Goal: Entertainment & Leisure: Browse casually

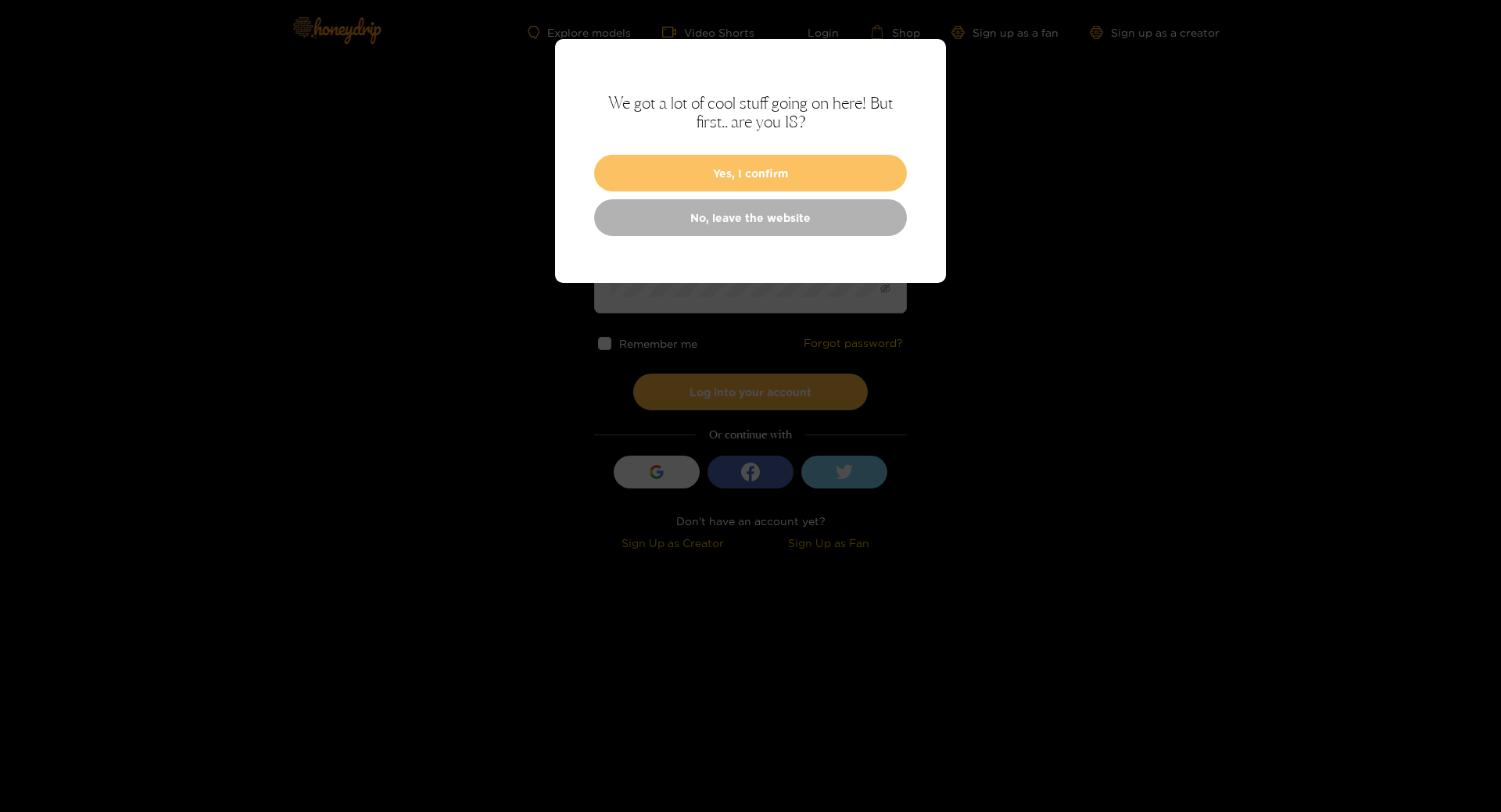
click at [746, 164] on button "Yes, I confirm" at bounding box center [750, 173] width 312 height 36
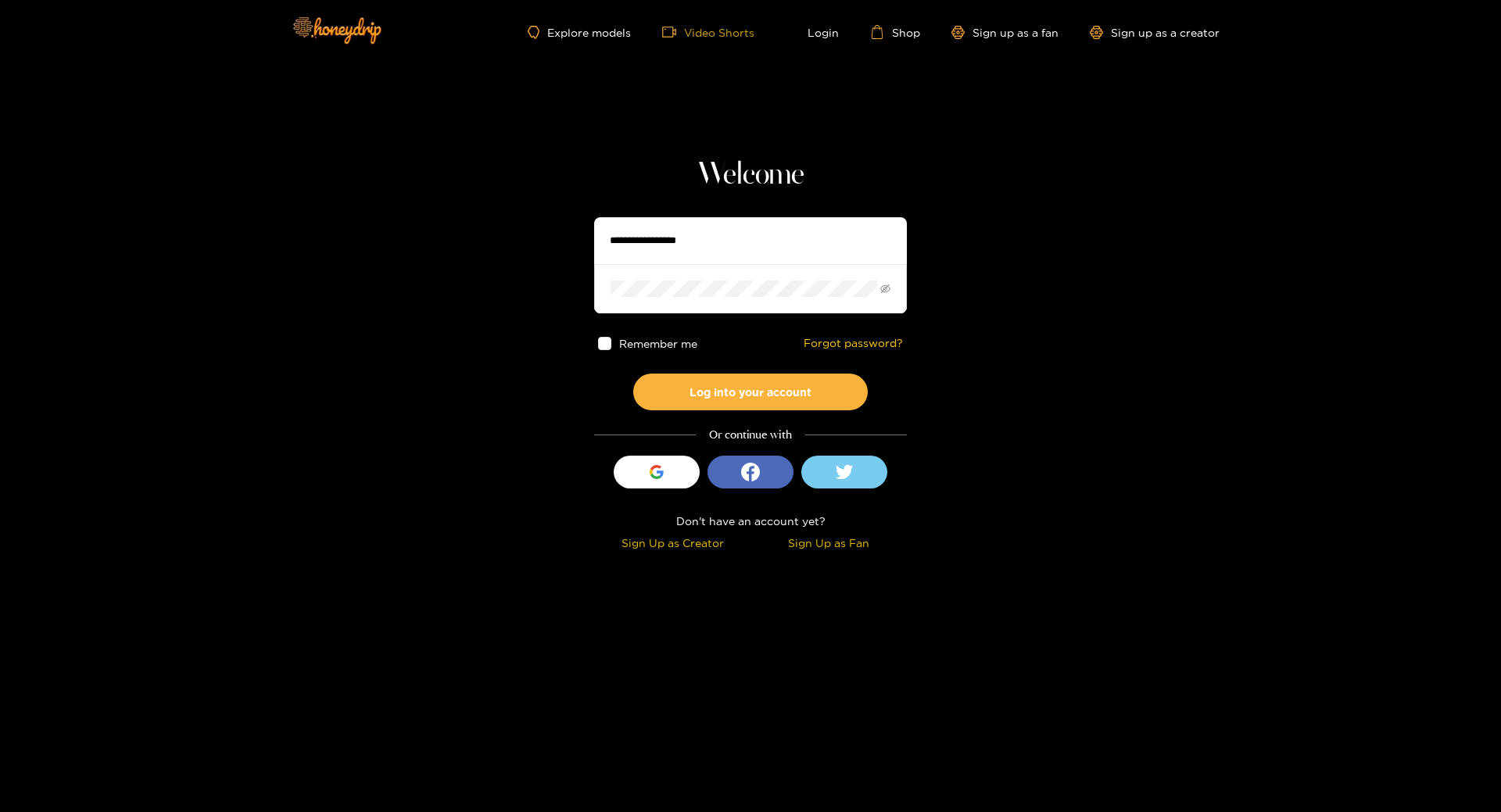
click at [716, 33] on link "Video Shorts" at bounding box center [708, 31] width 92 height 14
click at [614, 31] on link "Explore models" at bounding box center [579, 32] width 103 height 14
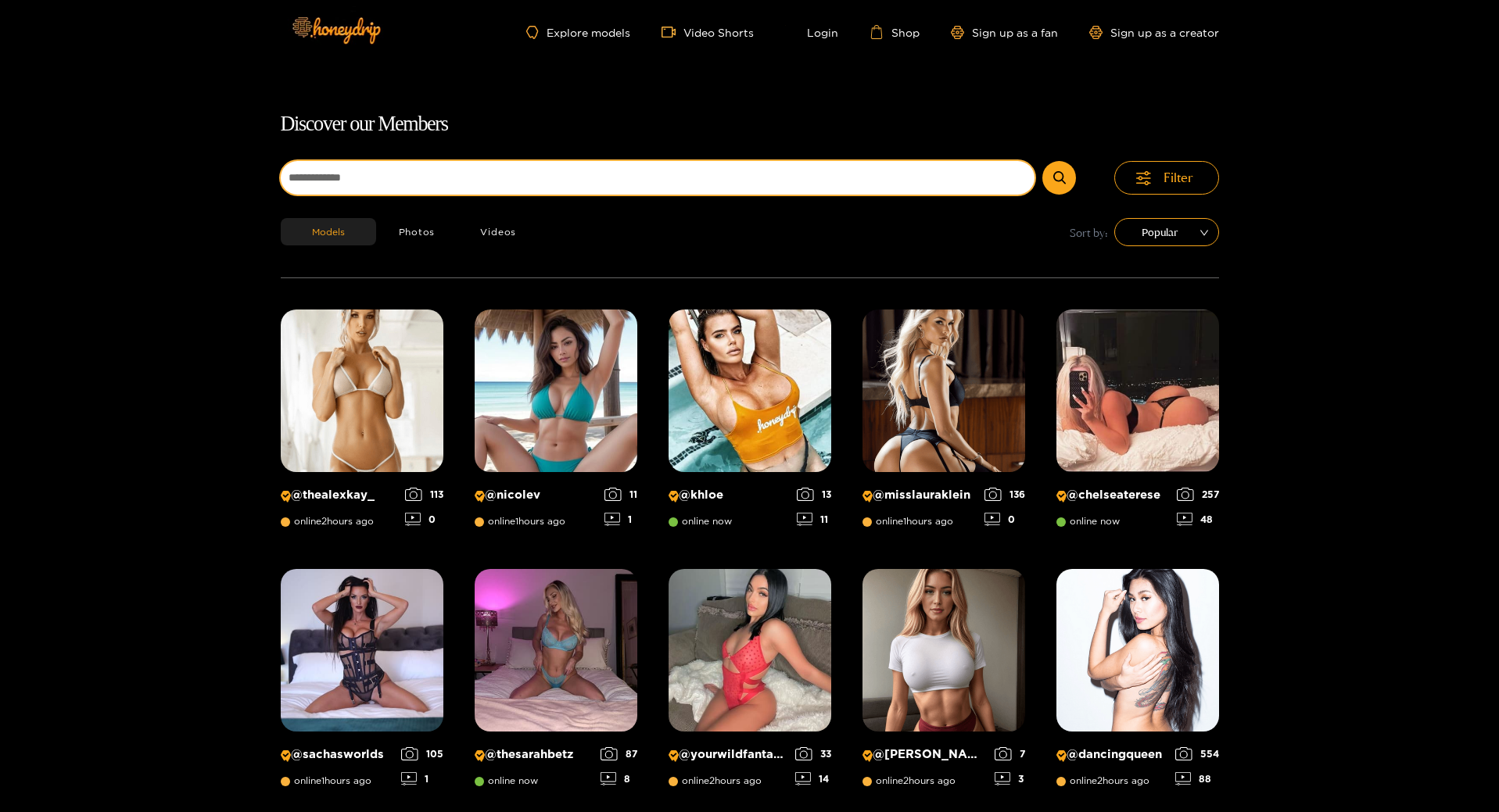
click at [535, 186] on input at bounding box center [658, 178] width 754 height 33
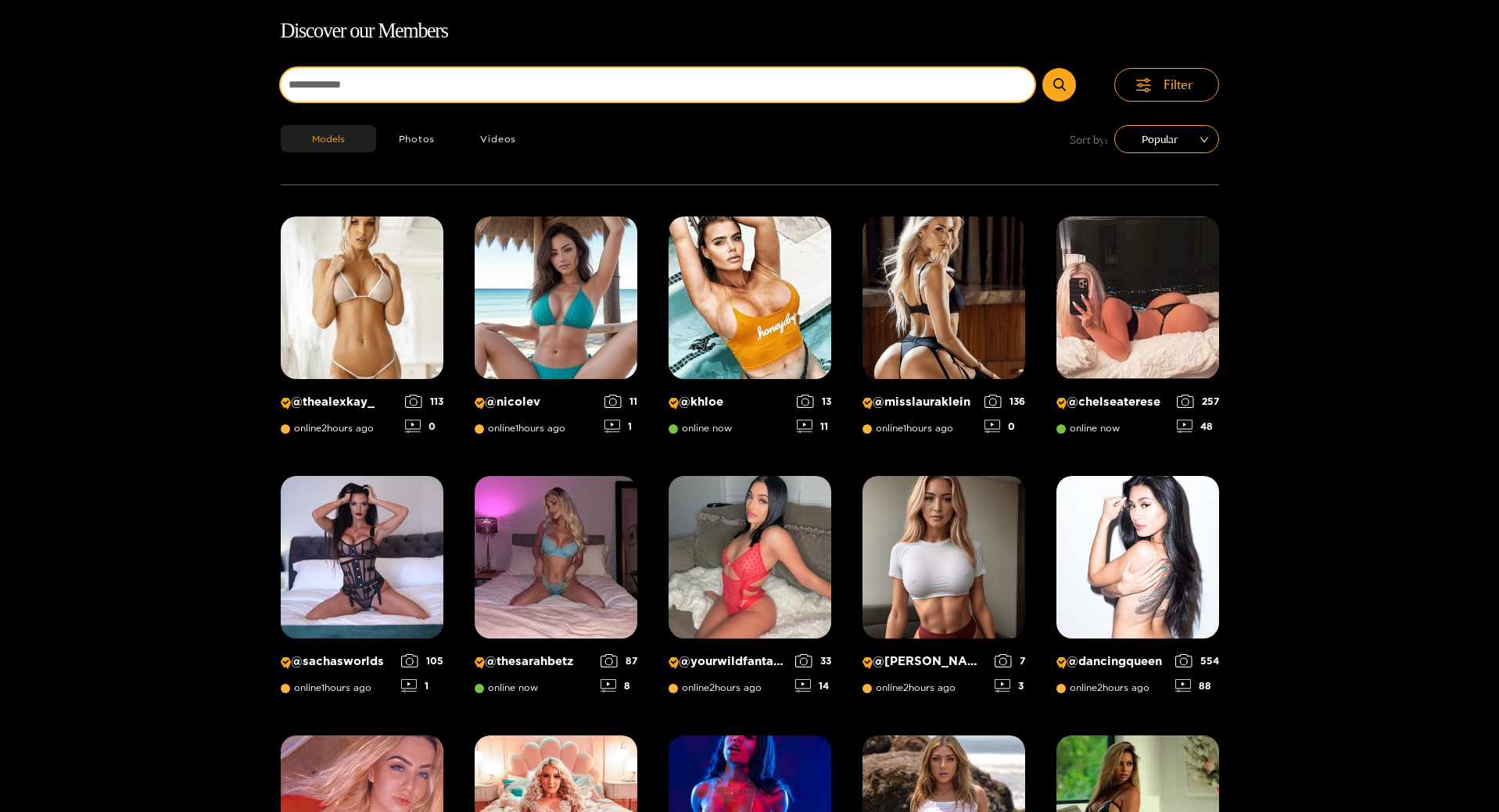
scroll to position [100, 0]
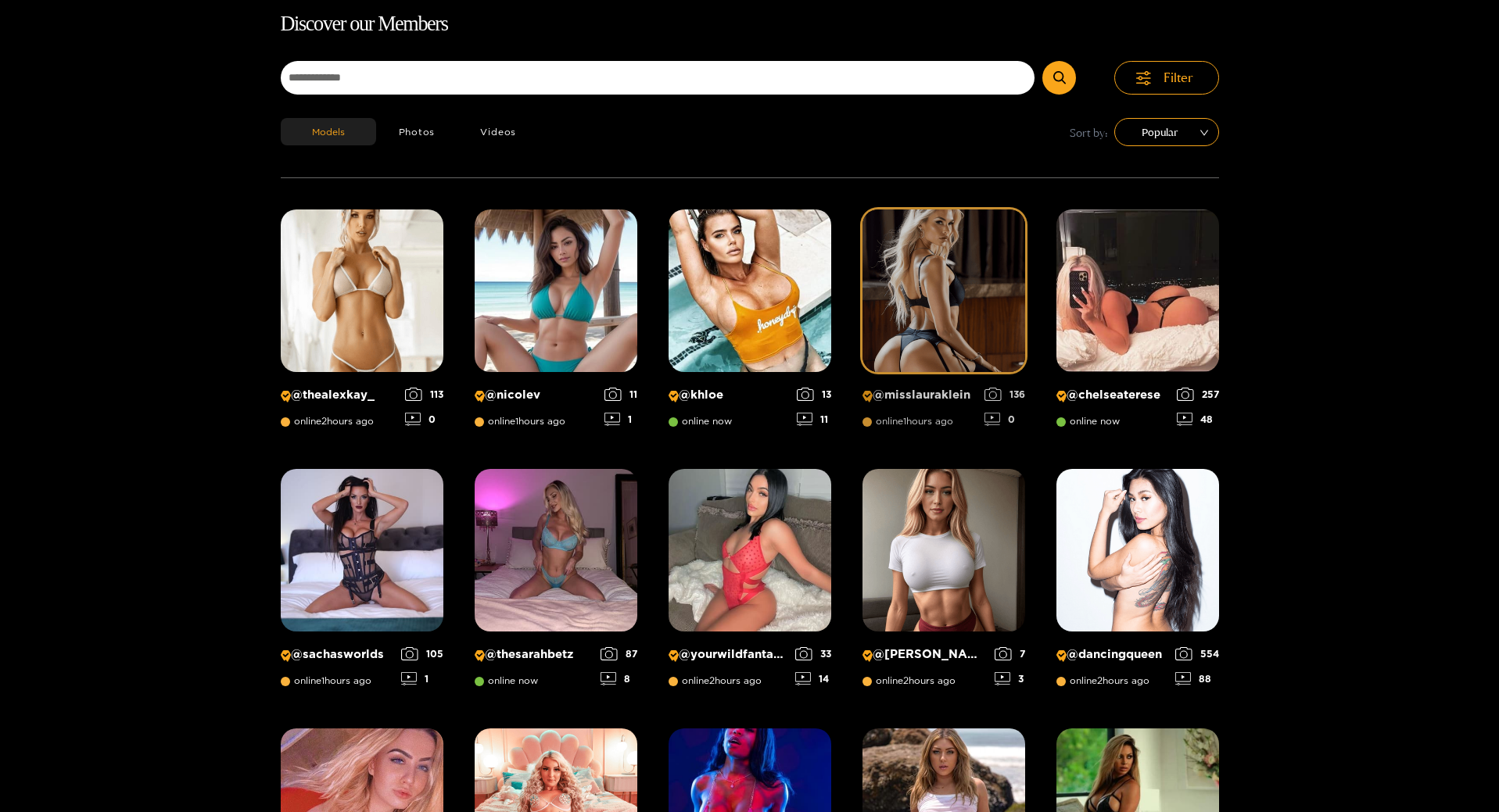
click at [965, 305] on img at bounding box center [944, 291] width 163 height 163
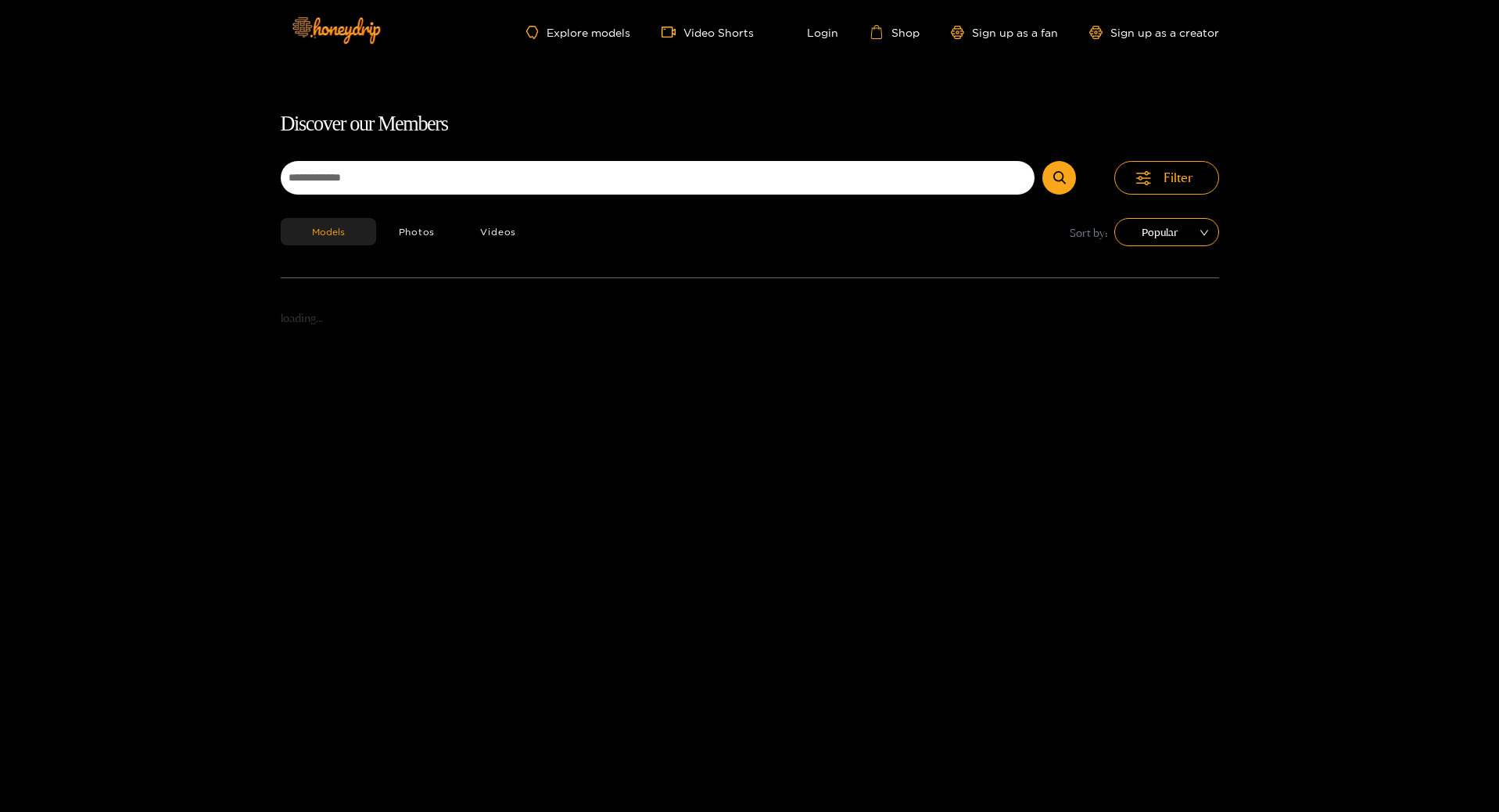
scroll to position [100, 0]
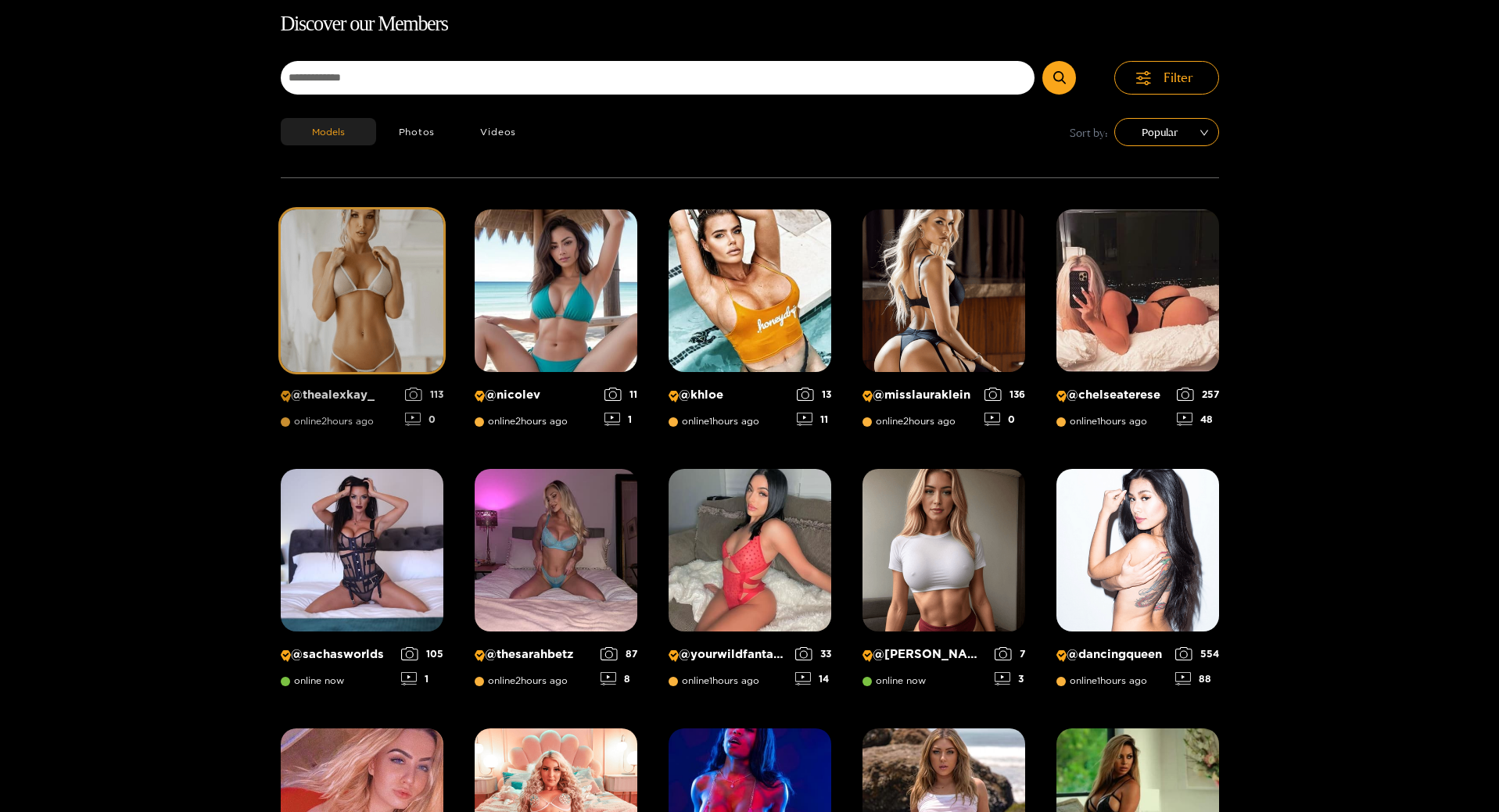
click at [343, 255] on img at bounding box center [362, 291] width 163 height 163
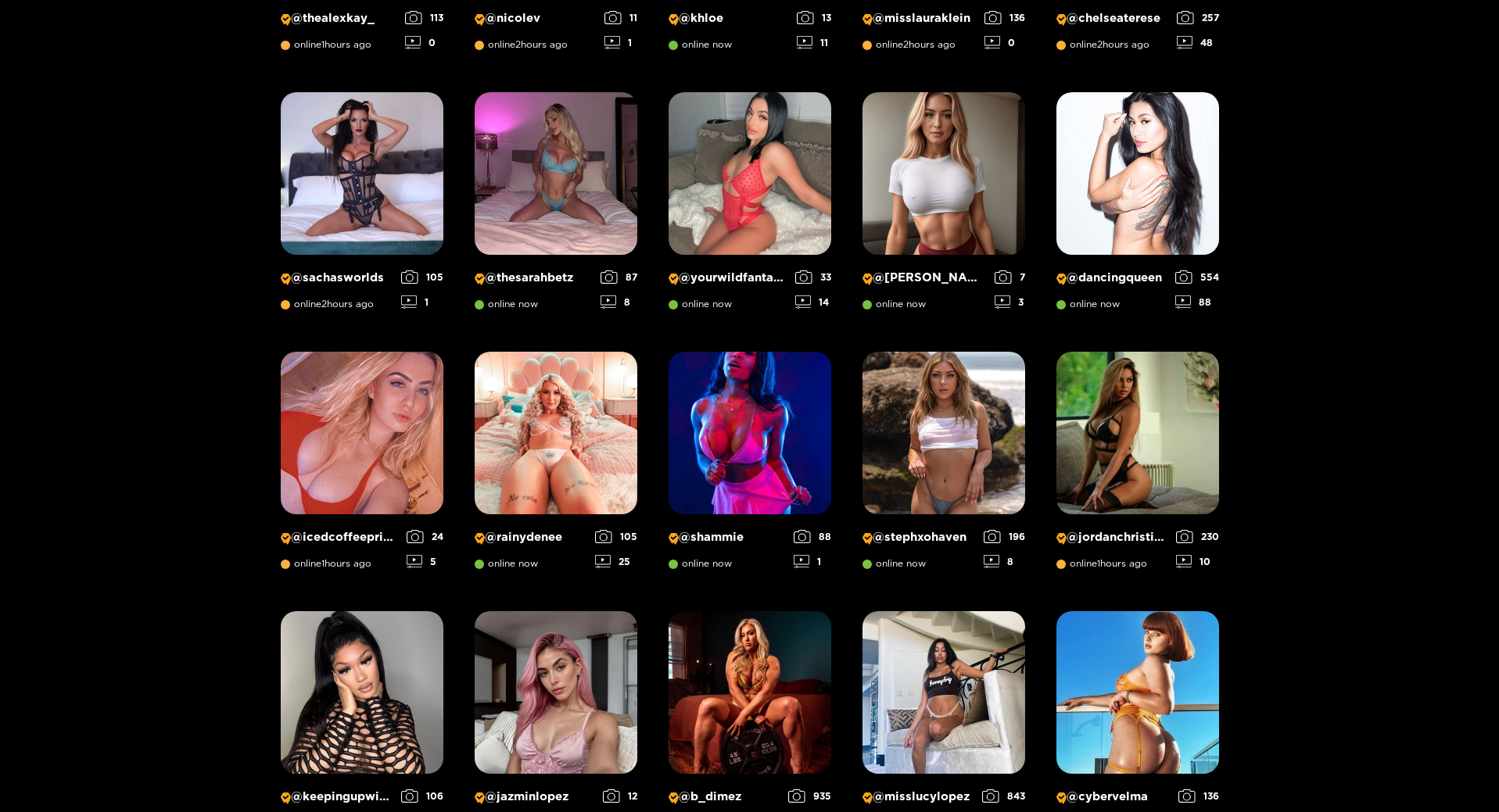
scroll to position [256, 0]
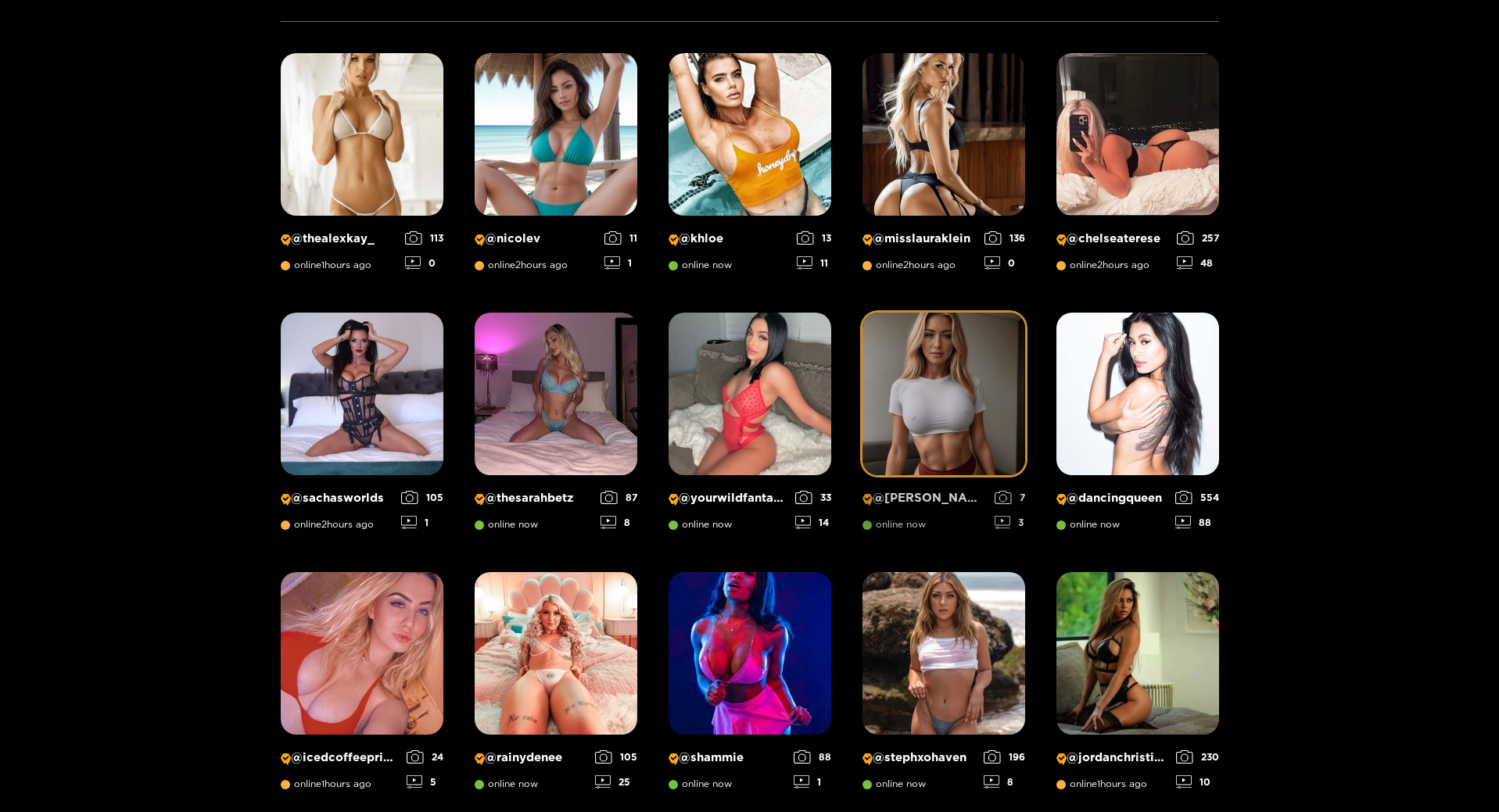
click at [957, 465] on img at bounding box center [944, 394] width 163 height 163
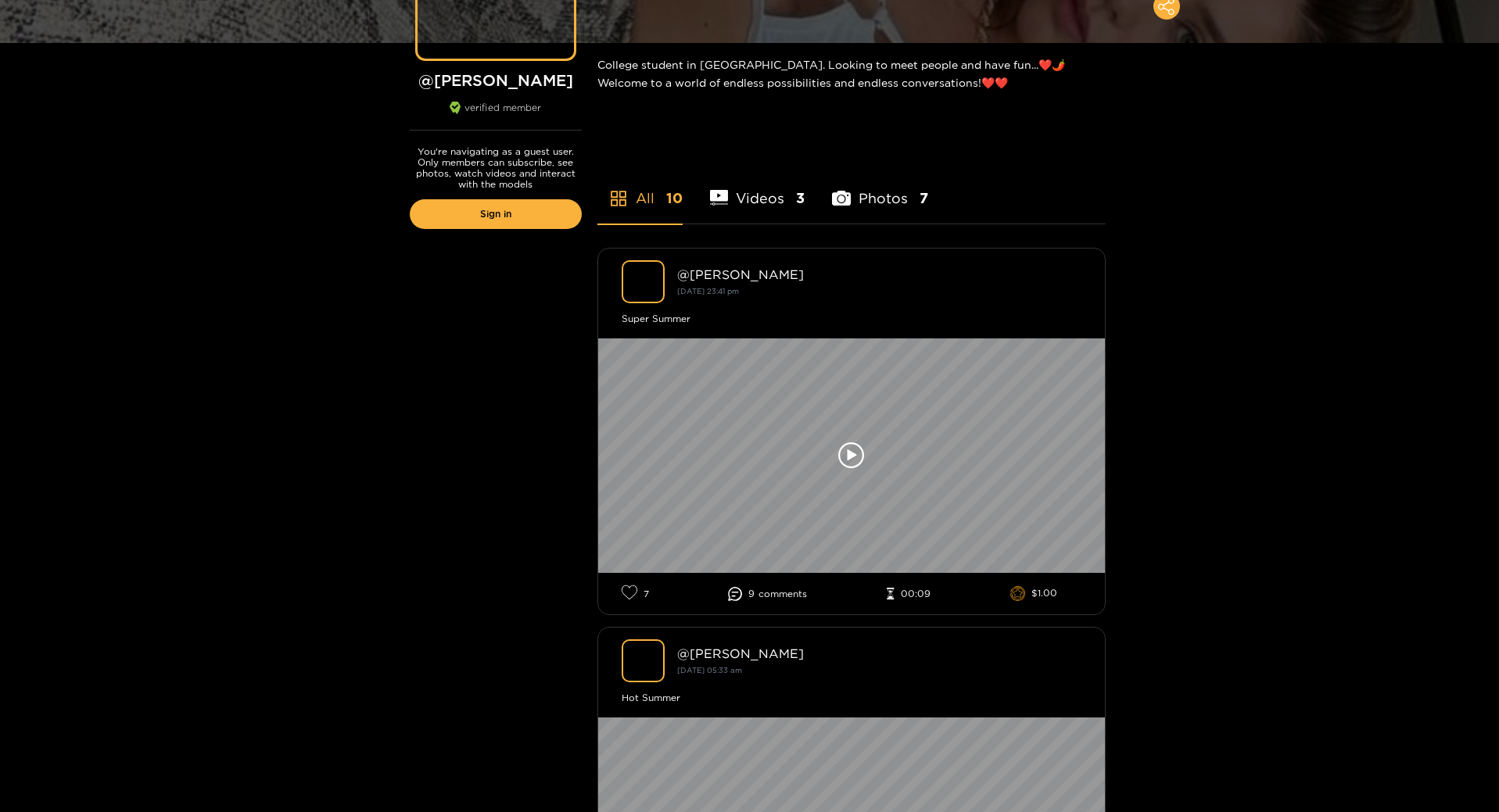
scroll to position [79, 0]
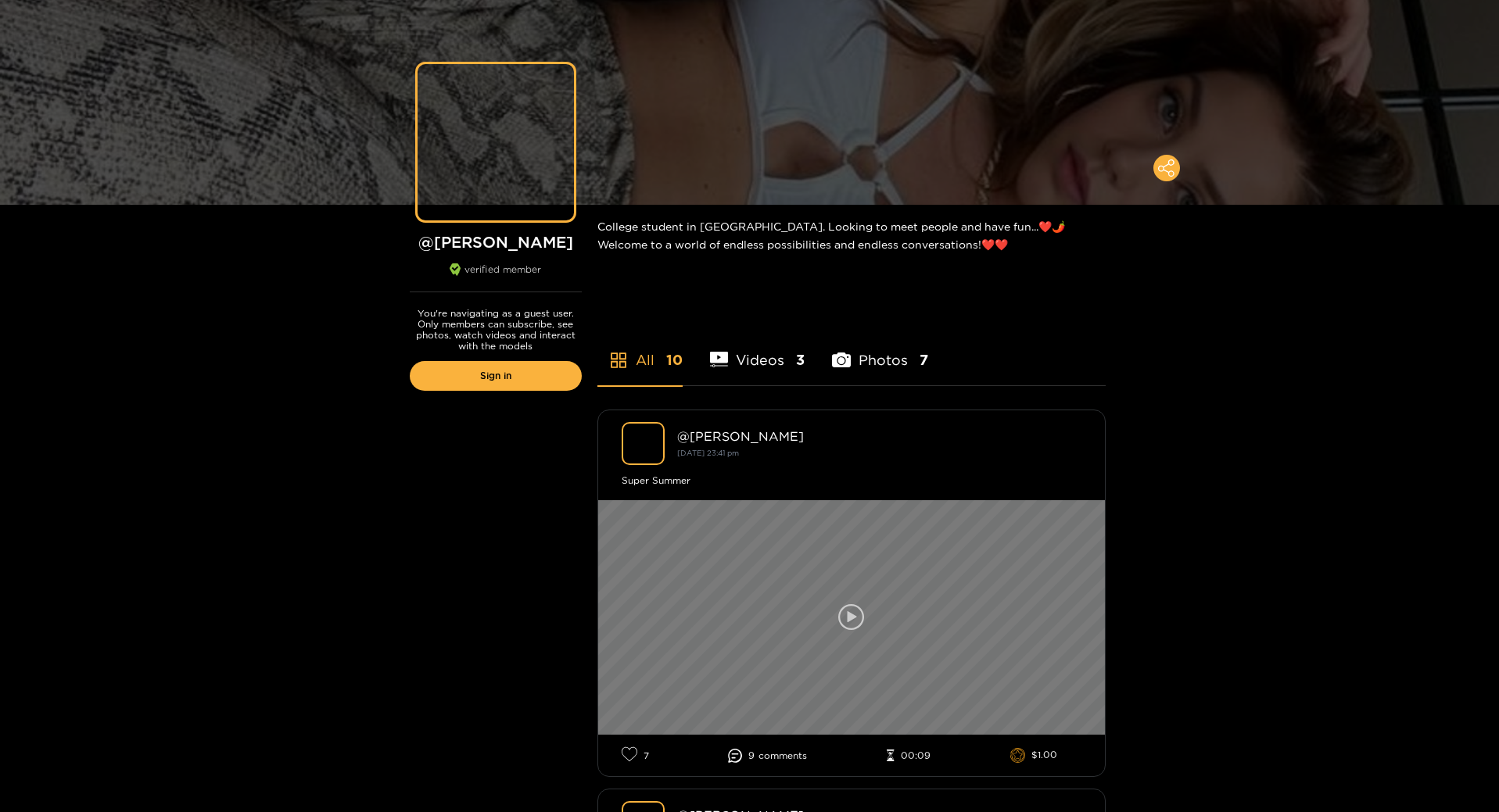
click at [861, 612] on icon at bounding box center [851, 617] width 27 height 27
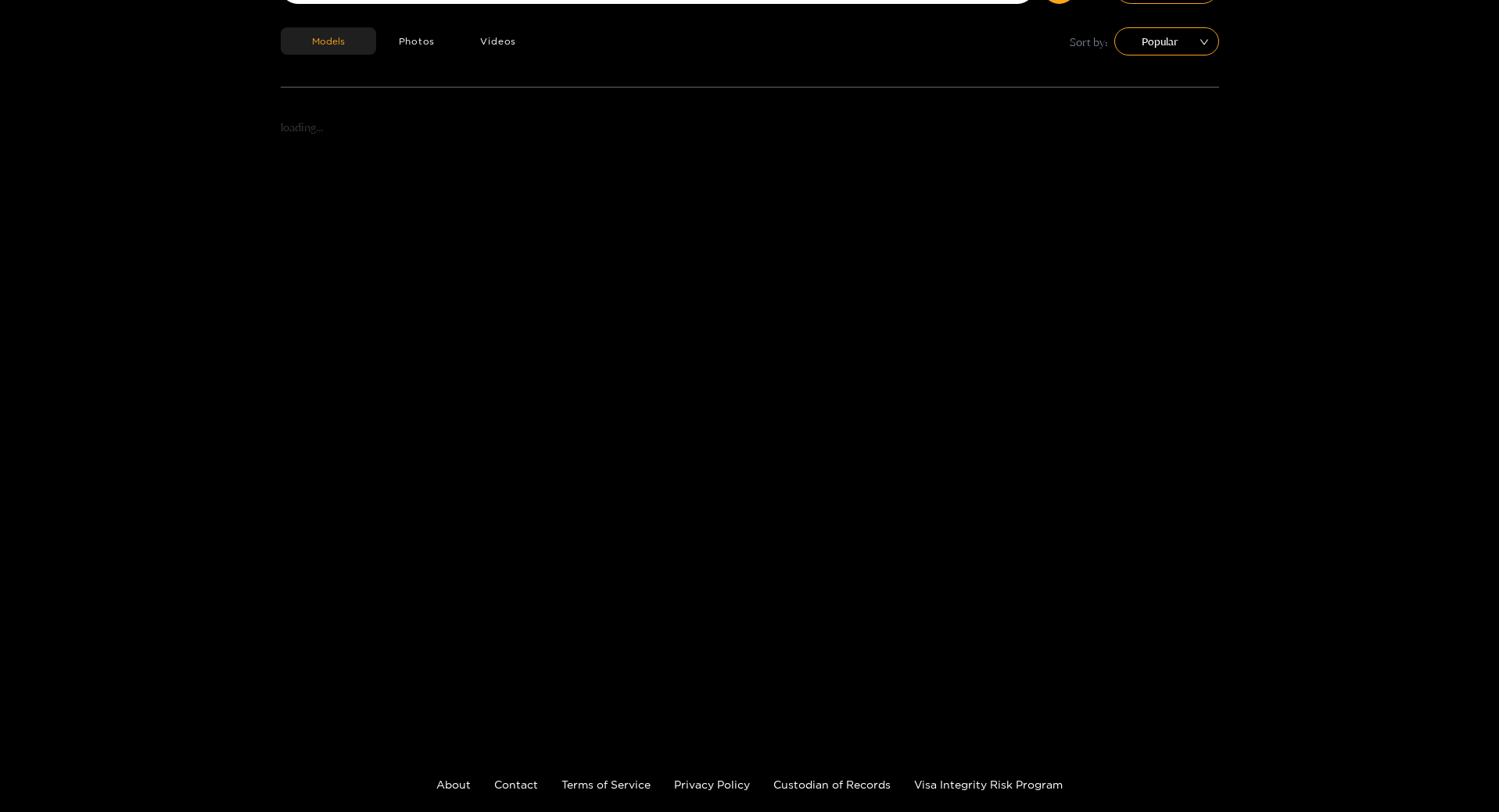
scroll to position [256, 0]
